Goal: Ask a question: Seek information or help from site administrators or community

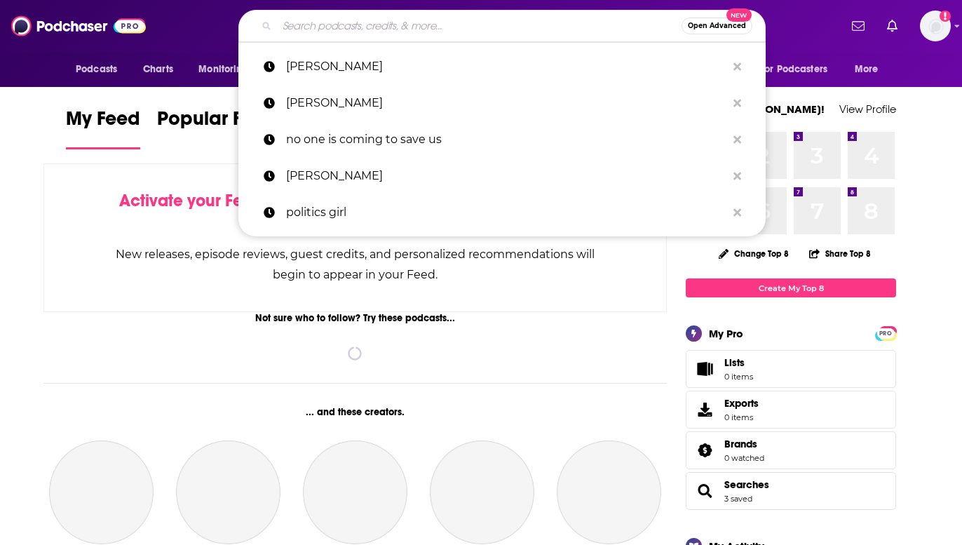
click at [332, 29] on input "Search podcasts, credits, & more..." at bounding box center [479, 26] width 404 height 22
paste input "The [PERSON_NAME] Show"
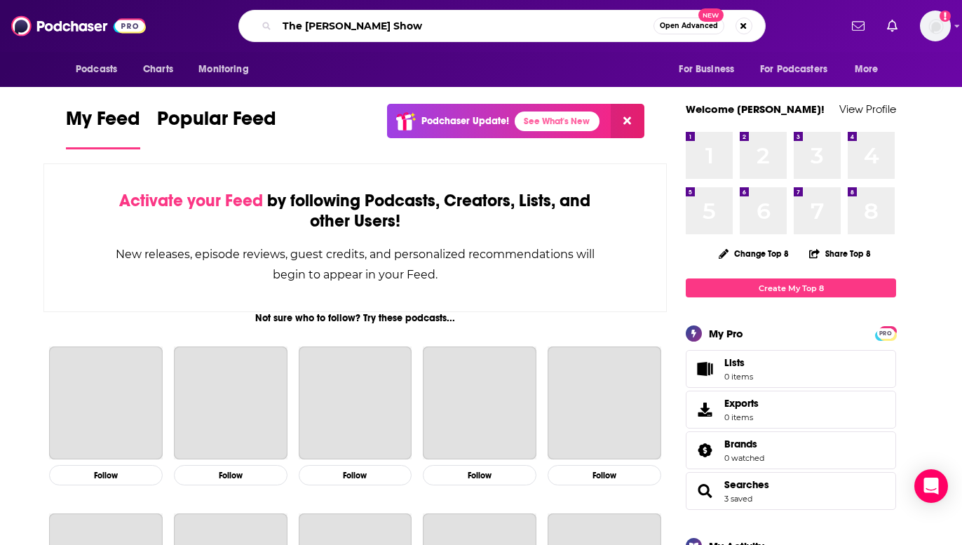
type input "The [PERSON_NAME] Show"
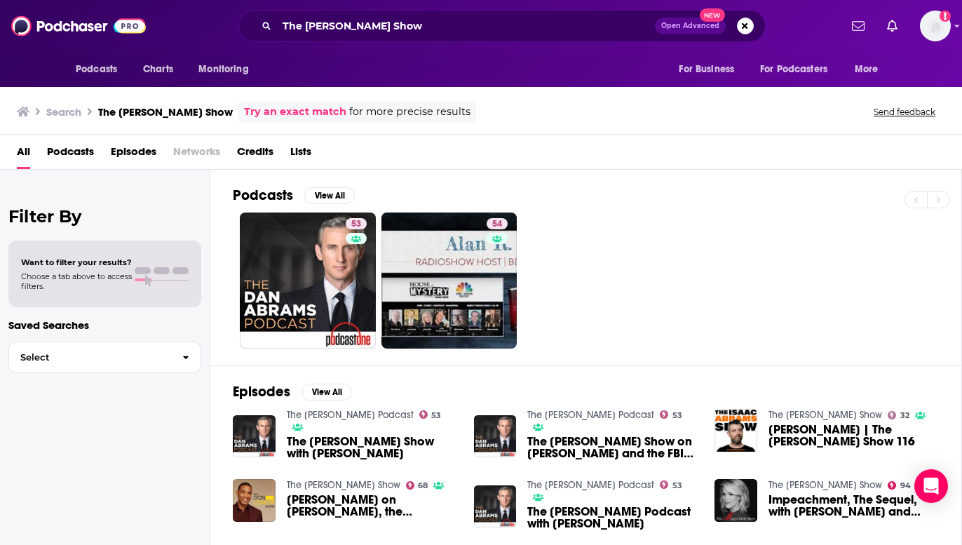
scroll to position [1, 0]
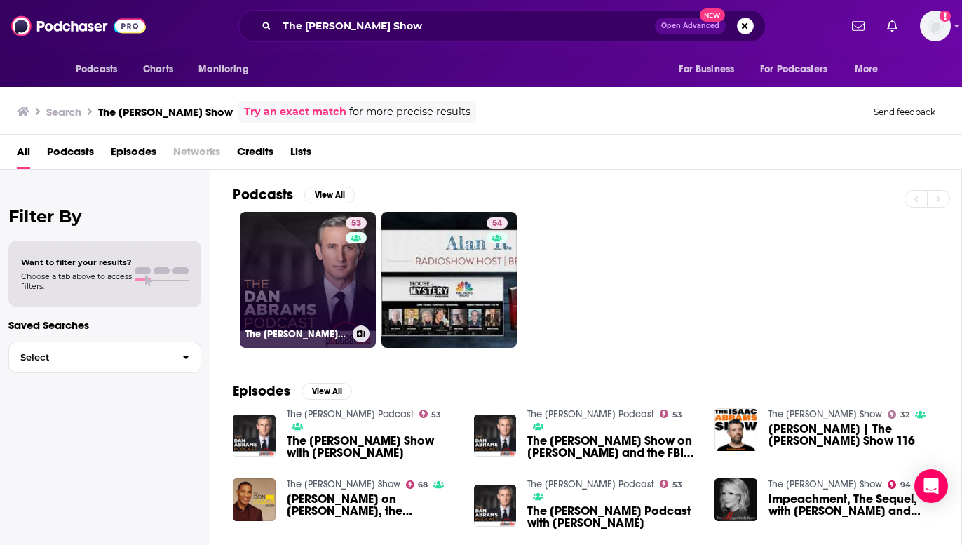
click at [346, 279] on div "53" at bounding box center [358, 271] width 25 height 108
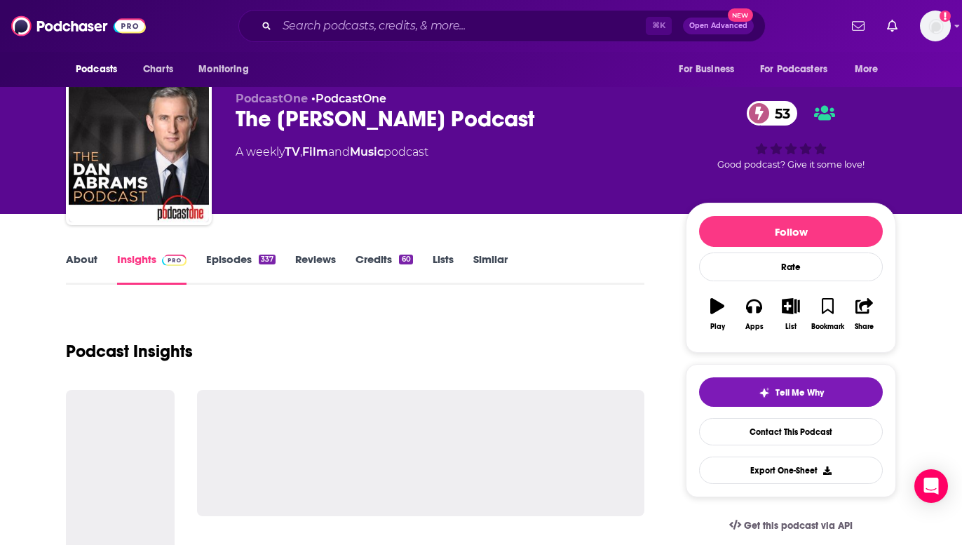
scroll to position [20, 0]
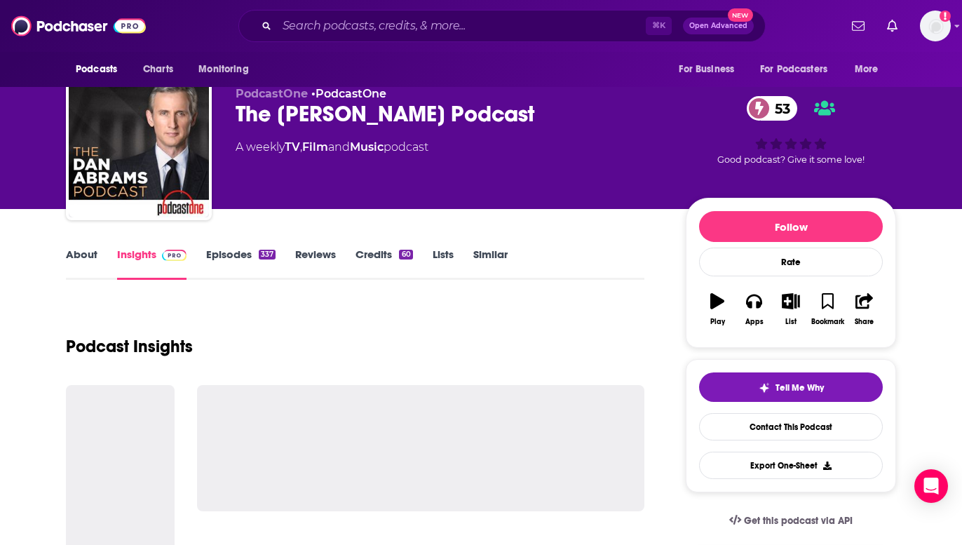
click at [233, 255] on link "Episodes 337" at bounding box center [240, 263] width 69 height 32
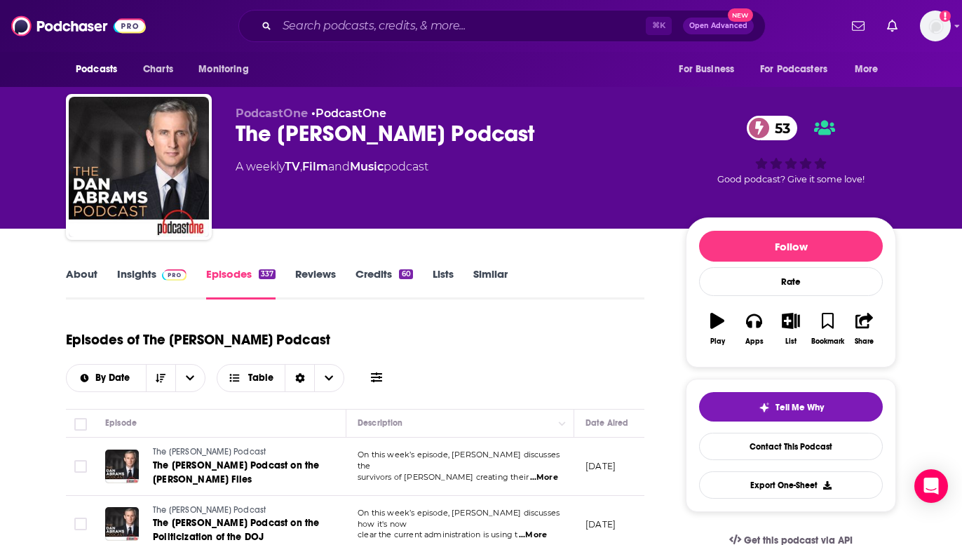
click at [81, 271] on link "About" at bounding box center [82, 283] width 32 height 32
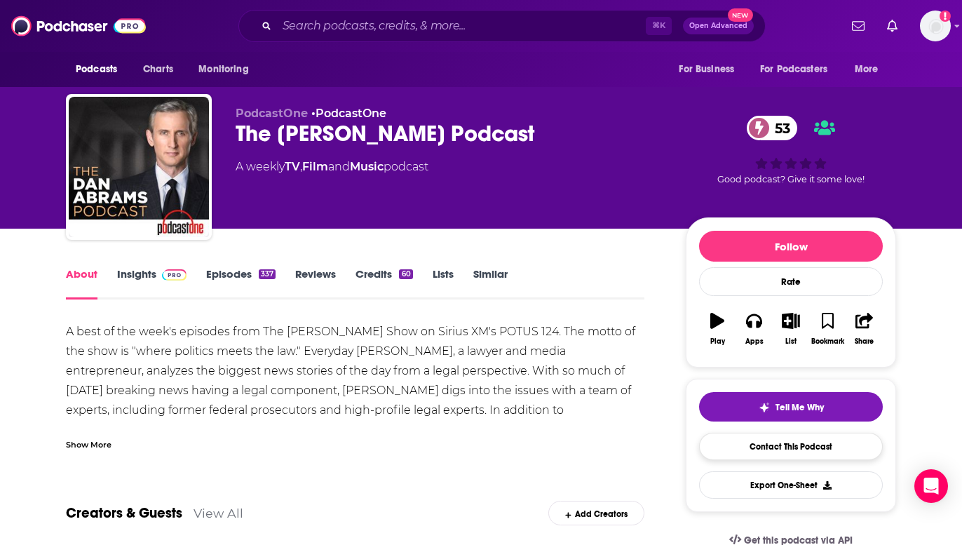
click at [794, 446] on link "Contact This Podcast" at bounding box center [791, 445] width 184 height 27
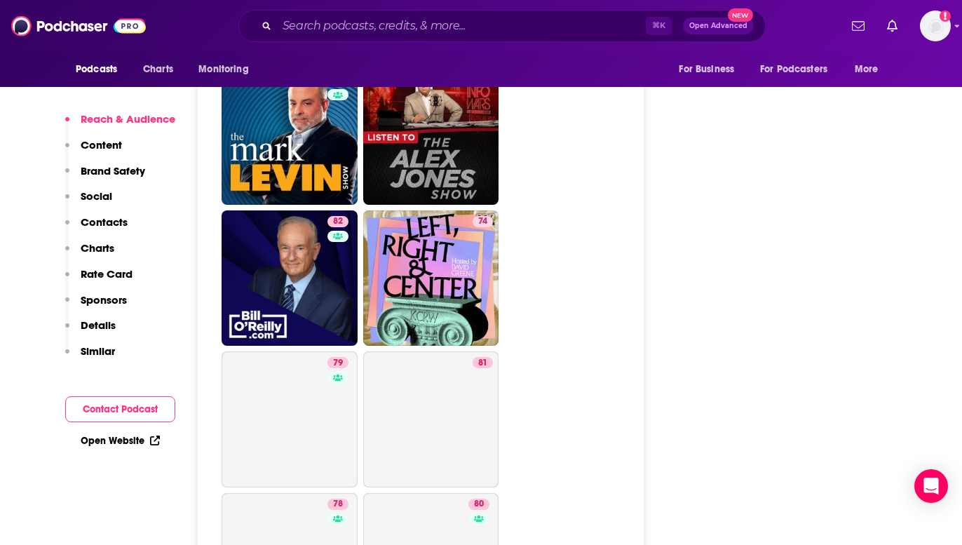
scroll to position [2597, 0]
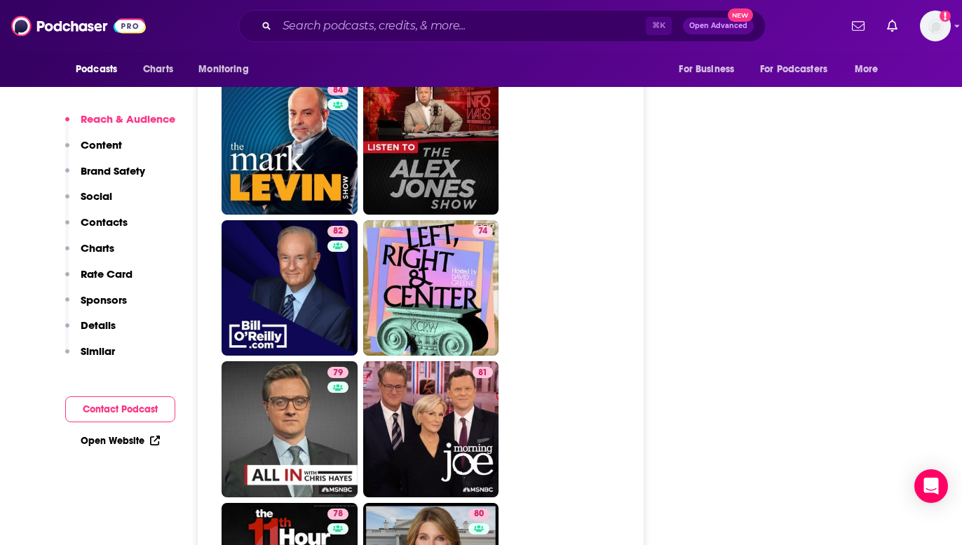
click at [80, 212] on button "Social" at bounding box center [88, 202] width 47 height 26
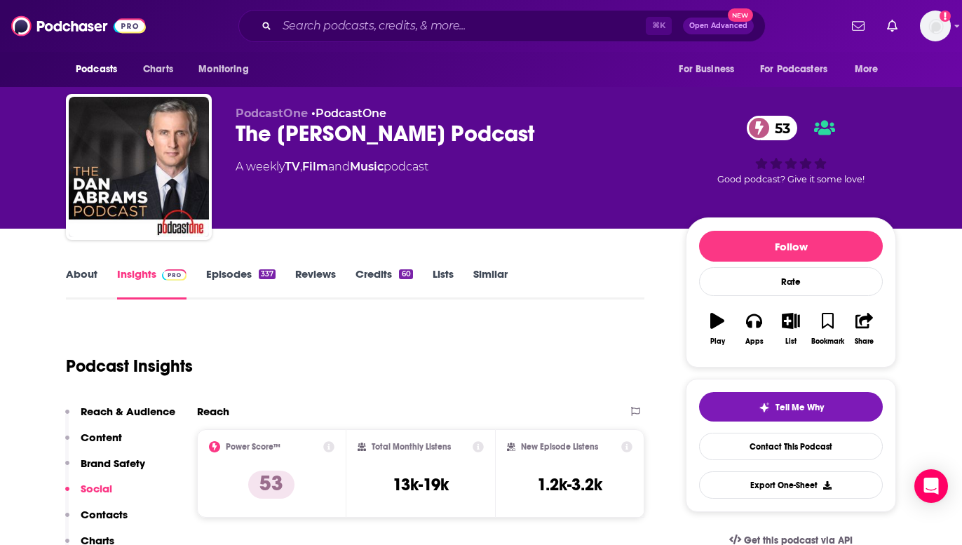
click at [83, 219] on img "The Dan Abrams Podcast" at bounding box center [139, 167] width 140 height 140
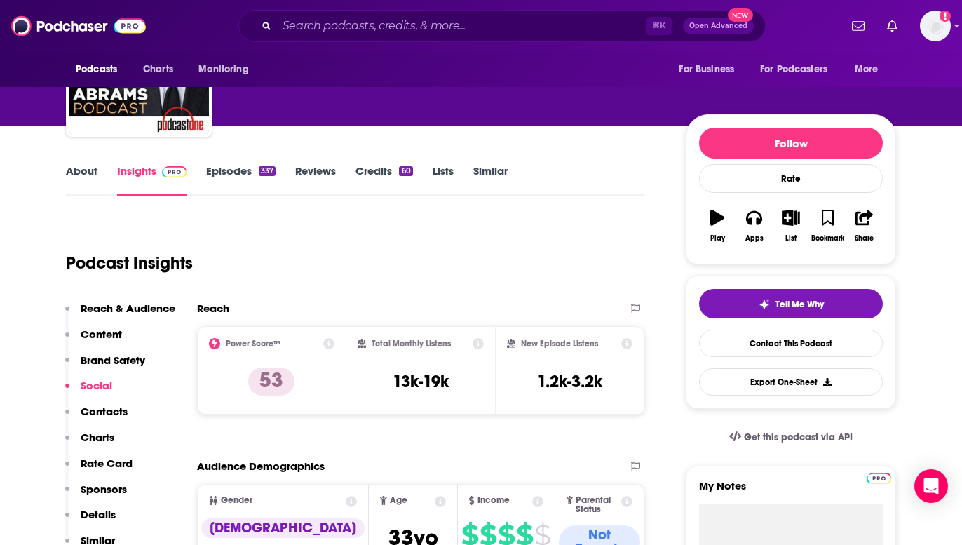
click at [113, 411] on p "Contacts" at bounding box center [104, 410] width 47 height 13
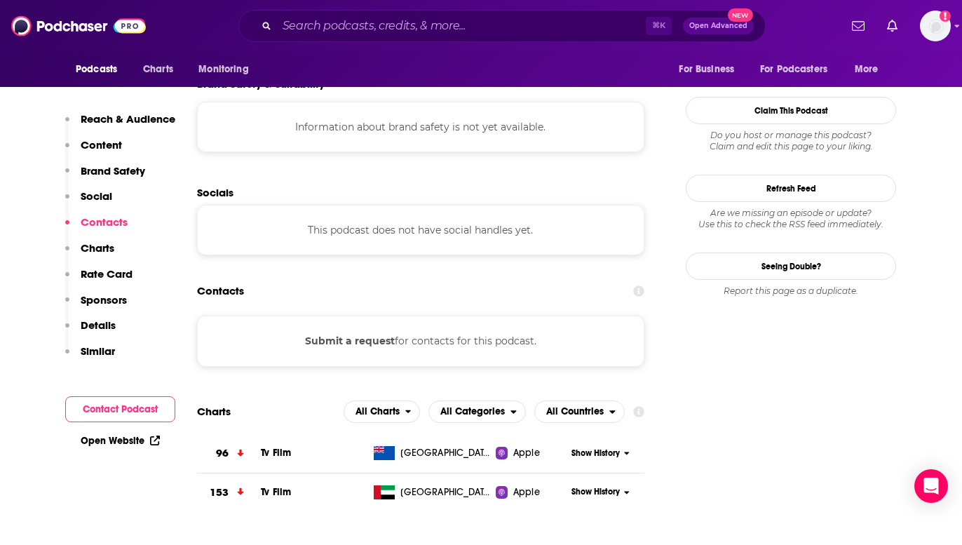
scroll to position [1210, 0]
click at [374, 332] on button "Submit a request" at bounding box center [350, 339] width 90 height 15
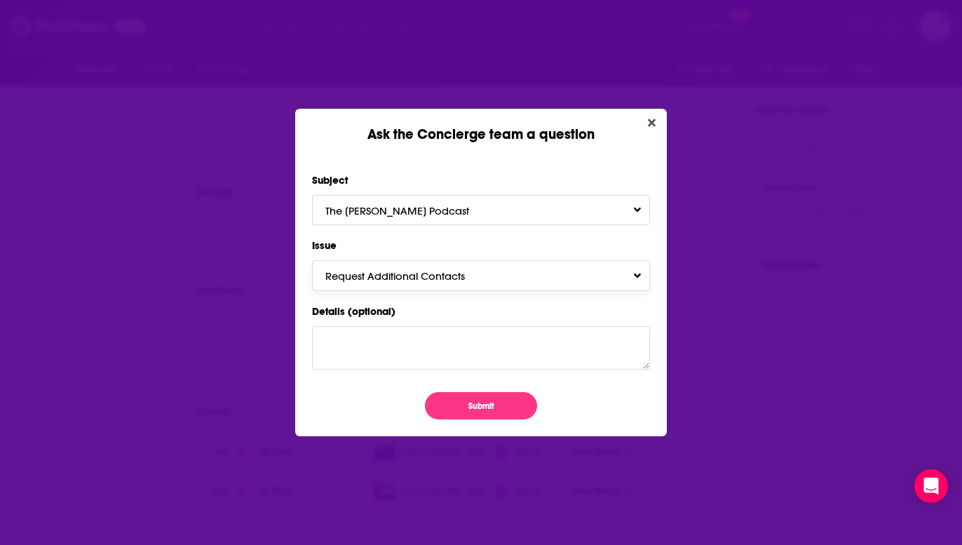
click at [423, 280] on span "Request Additional Contacts" at bounding box center [409, 275] width 168 height 13
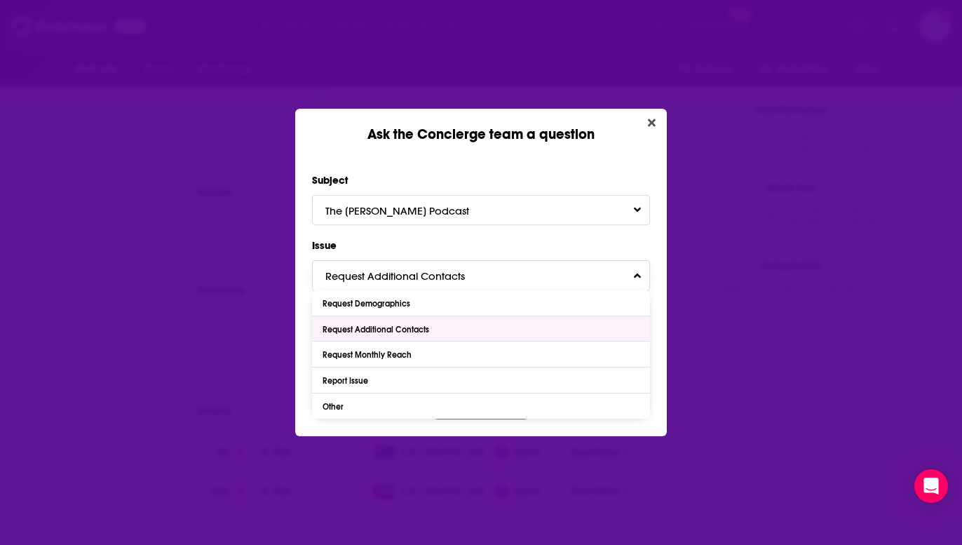
click at [415, 332] on div "Request Additional Contacts" at bounding box center [377, 330] width 110 height 10
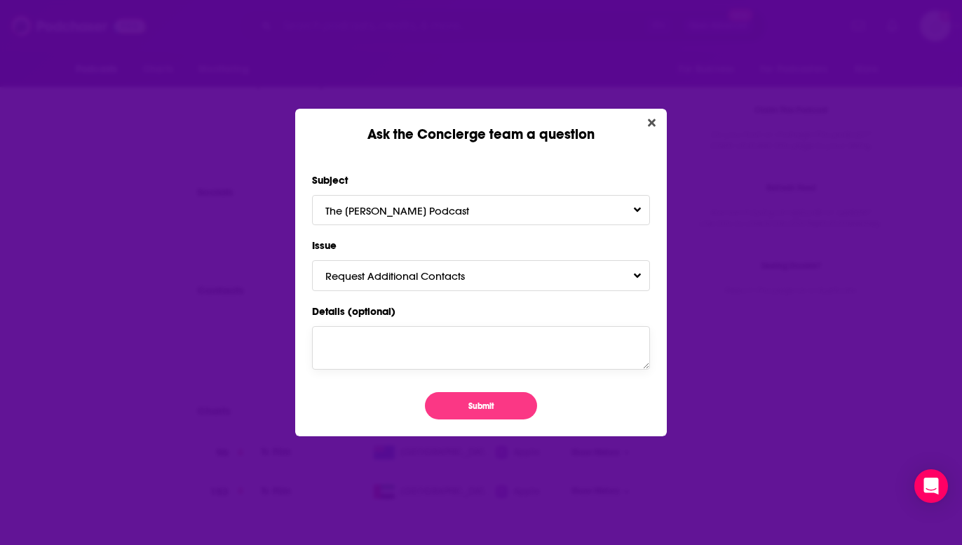
click at [414, 336] on textarea "Details (optional)" at bounding box center [481, 347] width 338 height 43
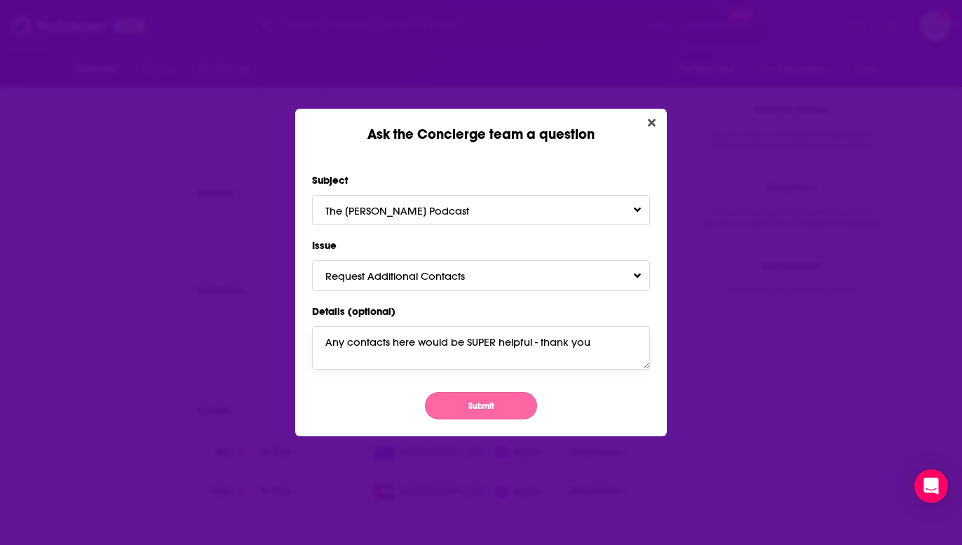
type textarea "Any contacts here would be SUPER helpful - thank you"
click at [462, 402] on button "Submit" at bounding box center [481, 405] width 112 height 27
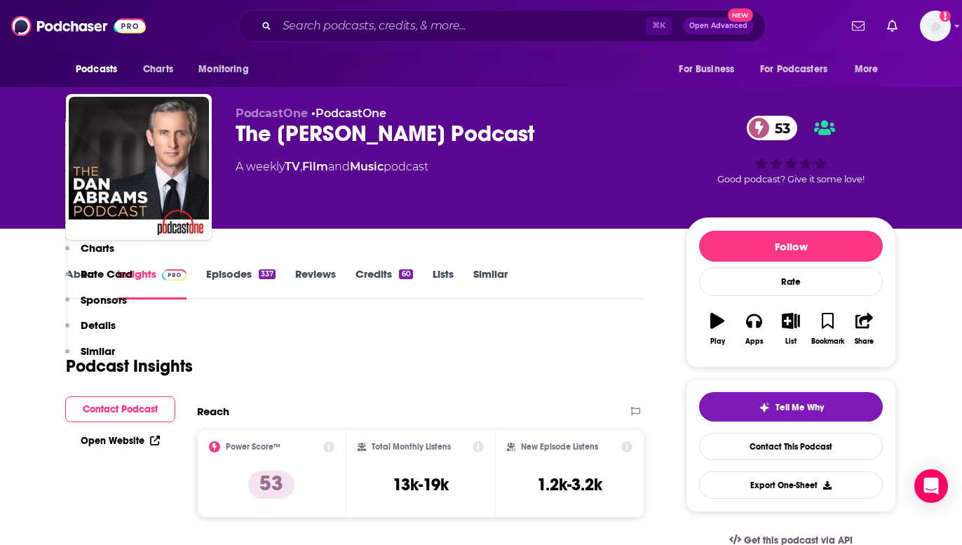
scroll to position [1210, 0]
